Goal: Information Seeking & Learning: Learn about a topic

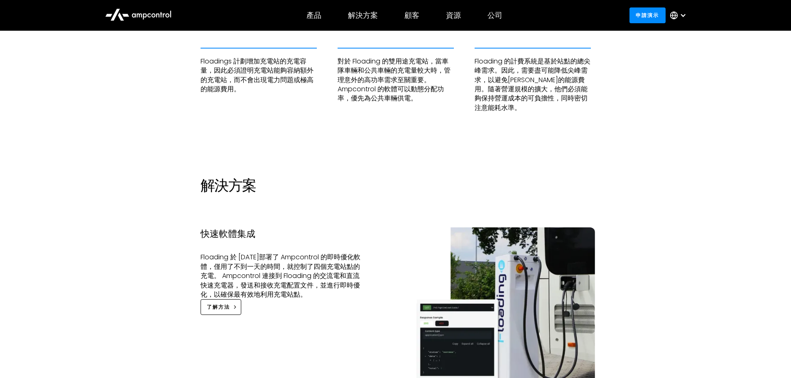
scroll to position [872, 0]
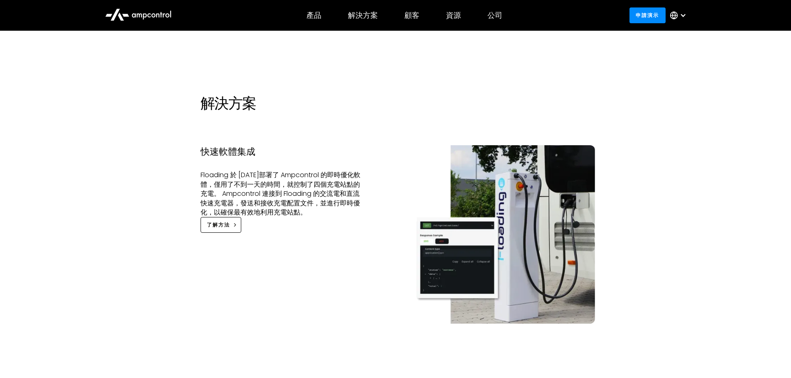
click at [723, 230] on div "挑戰 確保擴展可能性 Floadings 計劃增加充電站的充電容量，因此必須證明充電站能夠容納額外的充電站，而不會出現電力問題或極高的能源費用。 提供智慧配電…" at bounding box center [395, 254] width 791 height 746
click at [314, 214] on font "Floading 於 2022 年 3 月部署了 Ampcontrol 的即時優化軟體，僅用了不到一天的時間，就控制了四個充電站點的充電。 Ampcontro…" at bounding box center [280, 193] width 160 height 47
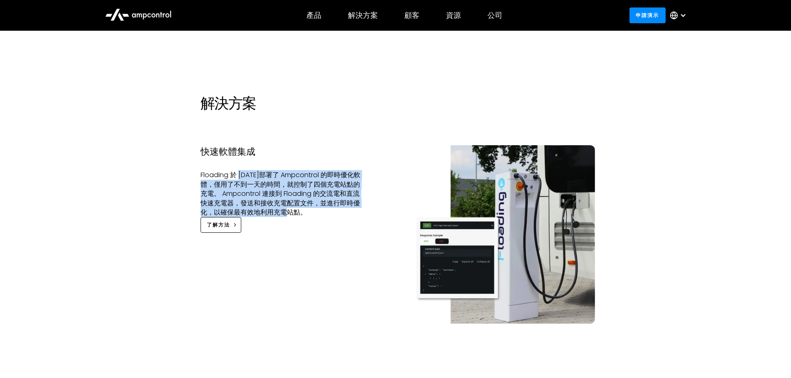
drag, startPoint x: 245, startPoint y: 179, endPoint x: 278, endPoint y: 210, distance: 45.2
click at [278, 210] on font "Floading 於 2022 年 3 月部署了 Ampcontrol 的即時優化軟體，僅用了不到一天的時間，就控制了四個充電站點的充電。 Ampcontro…" at bounding box center [280, 193] width 160 height 47
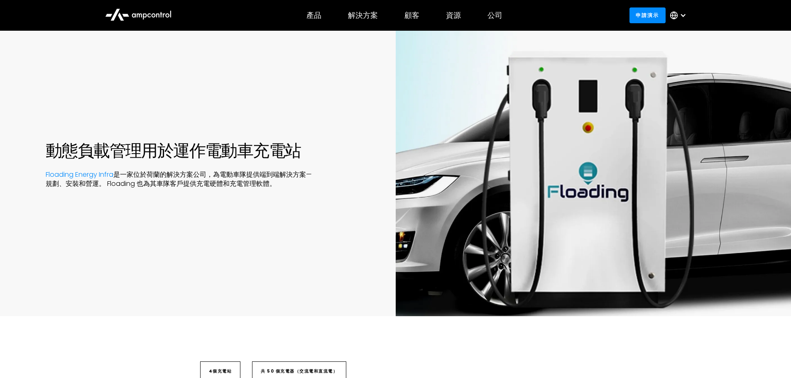
scroll to position [0, 0]
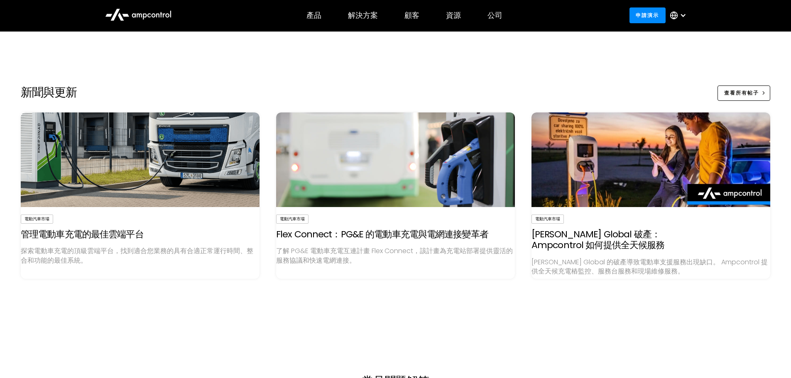
scroll to position [1619, 0]
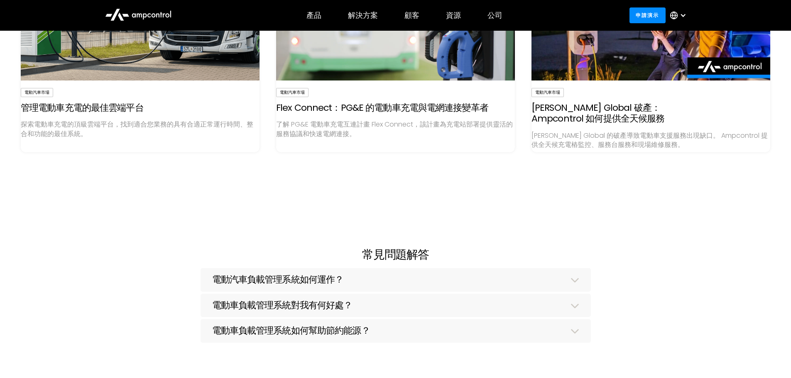
click at [335, 49] on img at bounding box center [395, 33] width 239 height 95
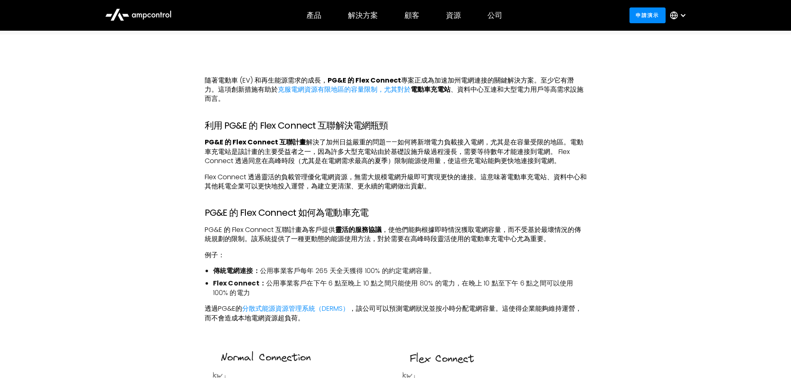
scroll to position [382, 0]
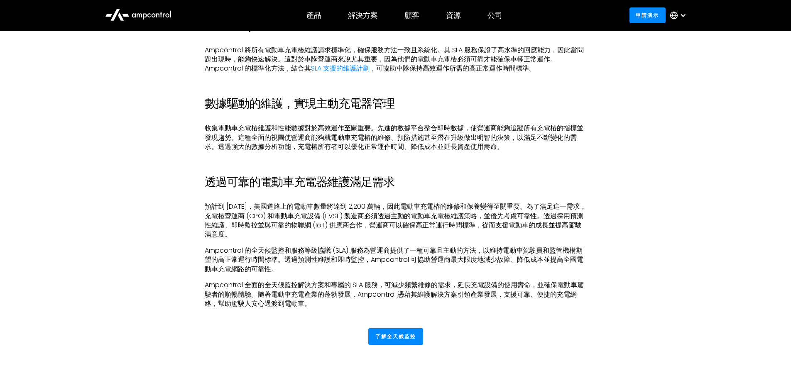
scroll to position [1370, 0]
